Goal: Task Accomplishment & Management: Use online tool/utility

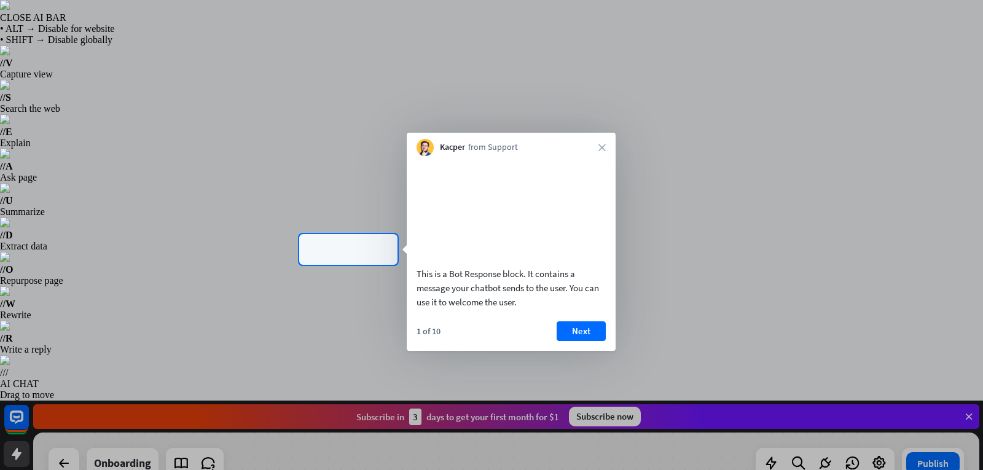
click at [572, 341] on button "Next" at bounding box center [580, 331] width 49 height 20
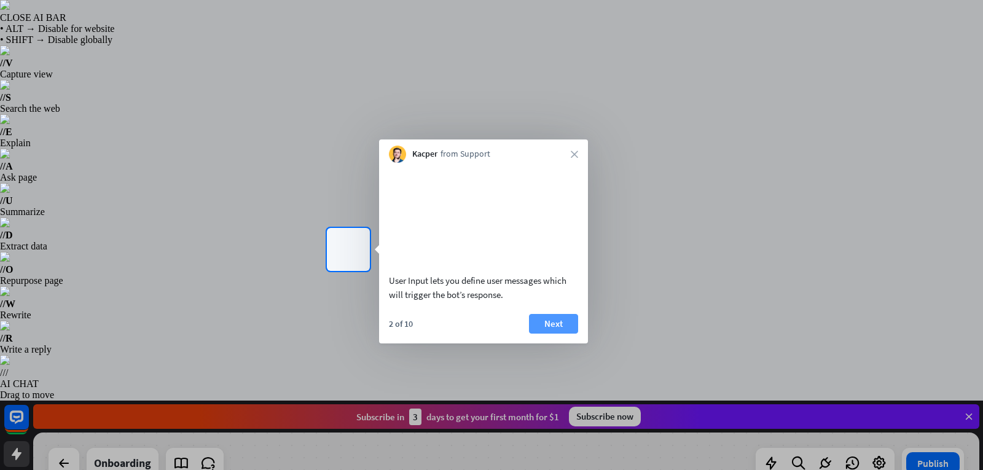
click at [567, 333] on button "Next" at bounding box center [553, 324] width 49 height 20
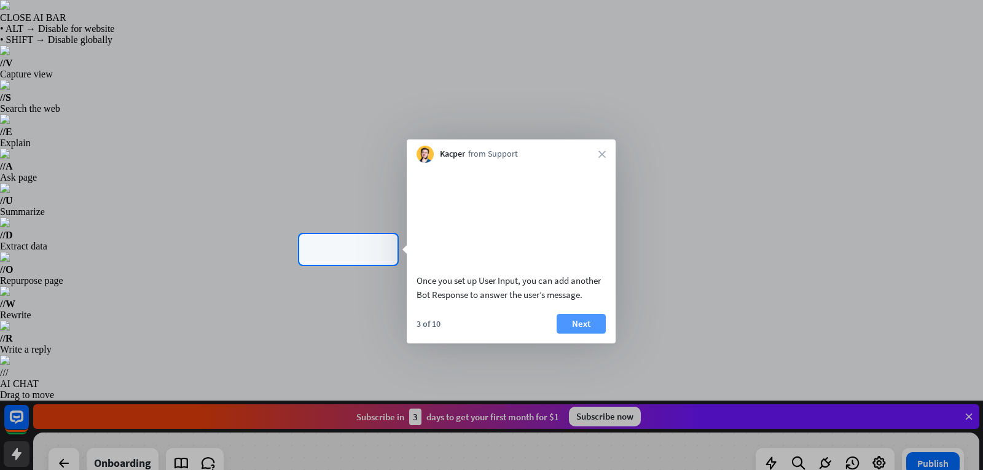
click at [569, 332] on button "Next" at bounding box center [580, 324] width 49 height 20
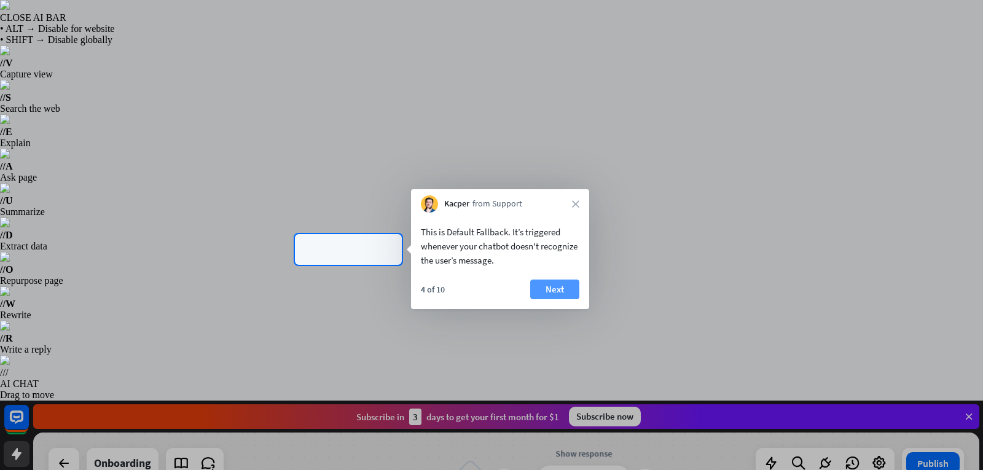
click at [564, 291] on button "Next" at bounding box center [554, 289] width 49 height 20
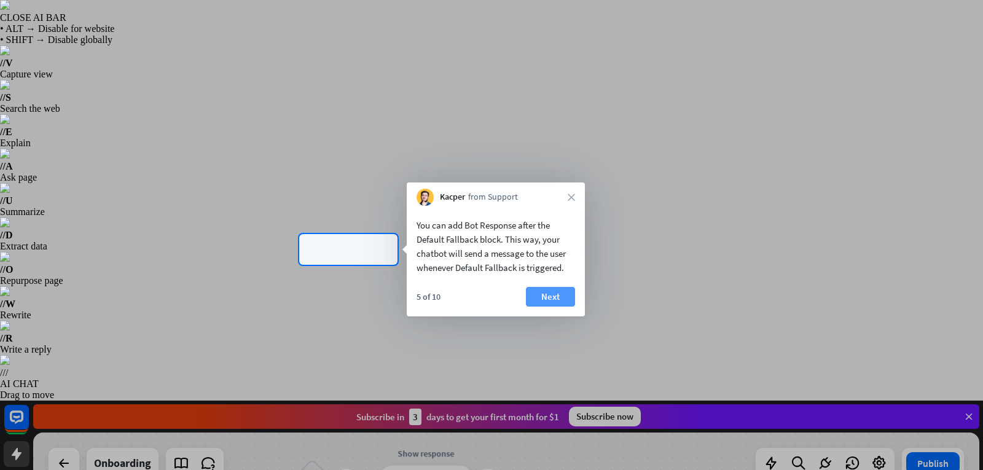
click at [564, 292] on button "Next" at bounding box center [550, 297] width 49 height 20
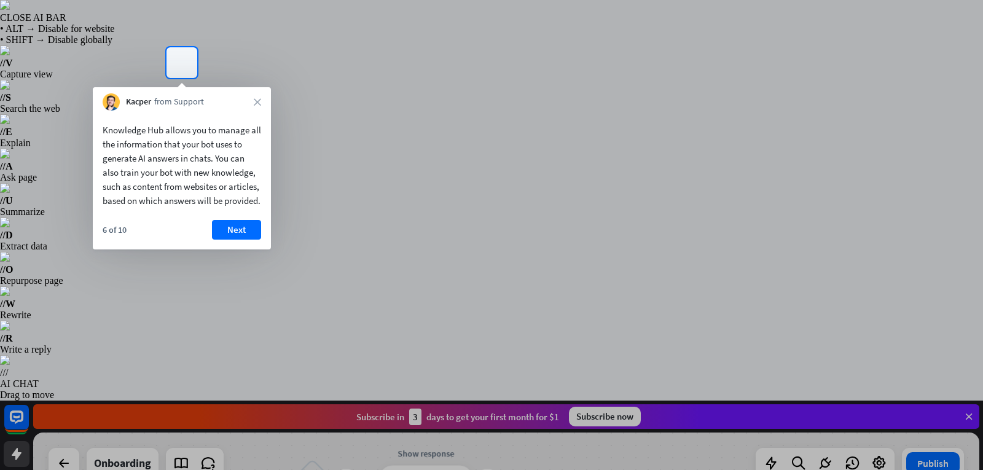
click at [256, 108] on div "Kacper from Support close" at bounding box center [182, 98] width 178 height 23
click at [258, 105] on icon "close" at bounding box center [257, 101] width 7 height 7
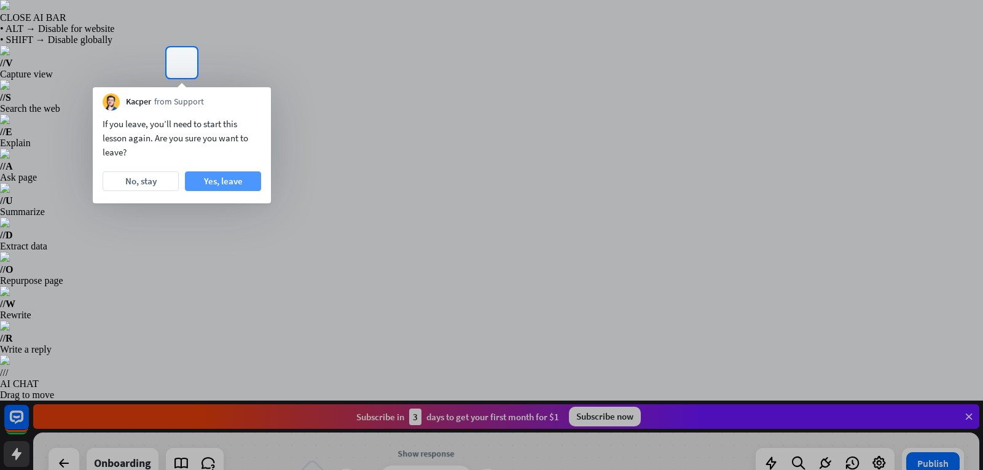
click at [230, 182] on button "Yes, leave" at bounding box center [223, 181] width 76 height 20
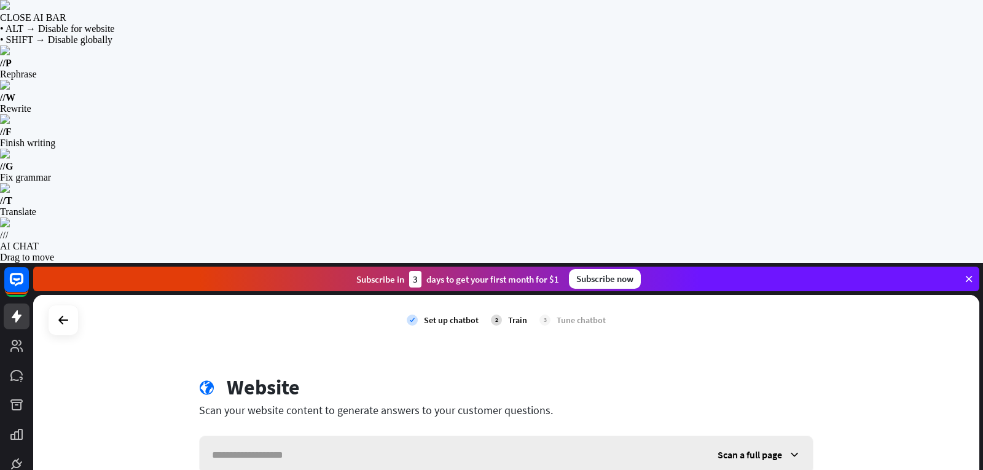
click at [380, 436] on input "text" at bounding box center [452, 454] width 505 height 37
paste input "**********"
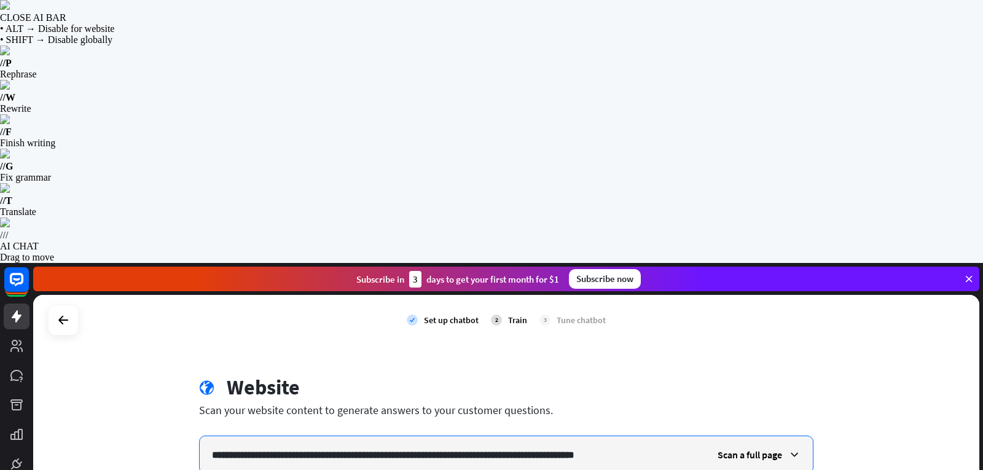
type input "**********"
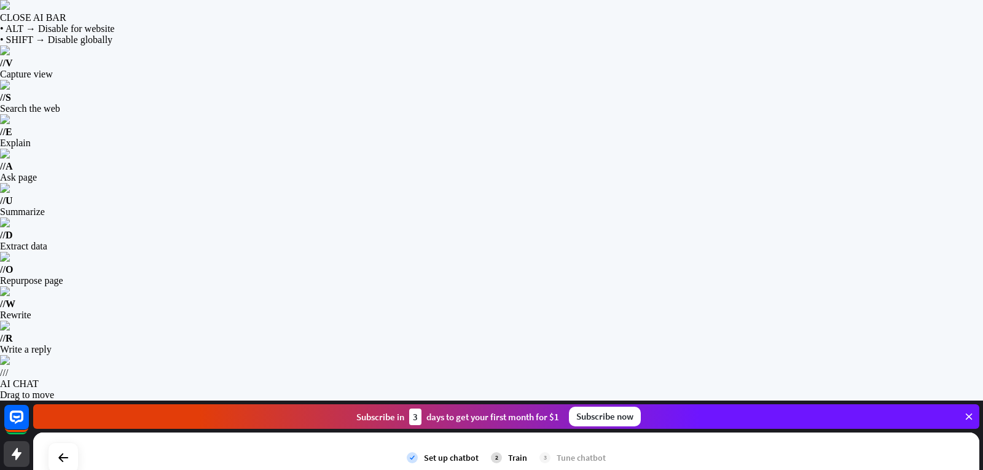
drag, startPoint x: 426, startPoint y: 283, endPoint x: 339, endPoint y: 253, distance: 91.5
click at [968, 411] on icon at bounding box center [968, 416] width 11 height 11
